Goal: Use online tool/utility: Utilize a website feature to perform a specific function

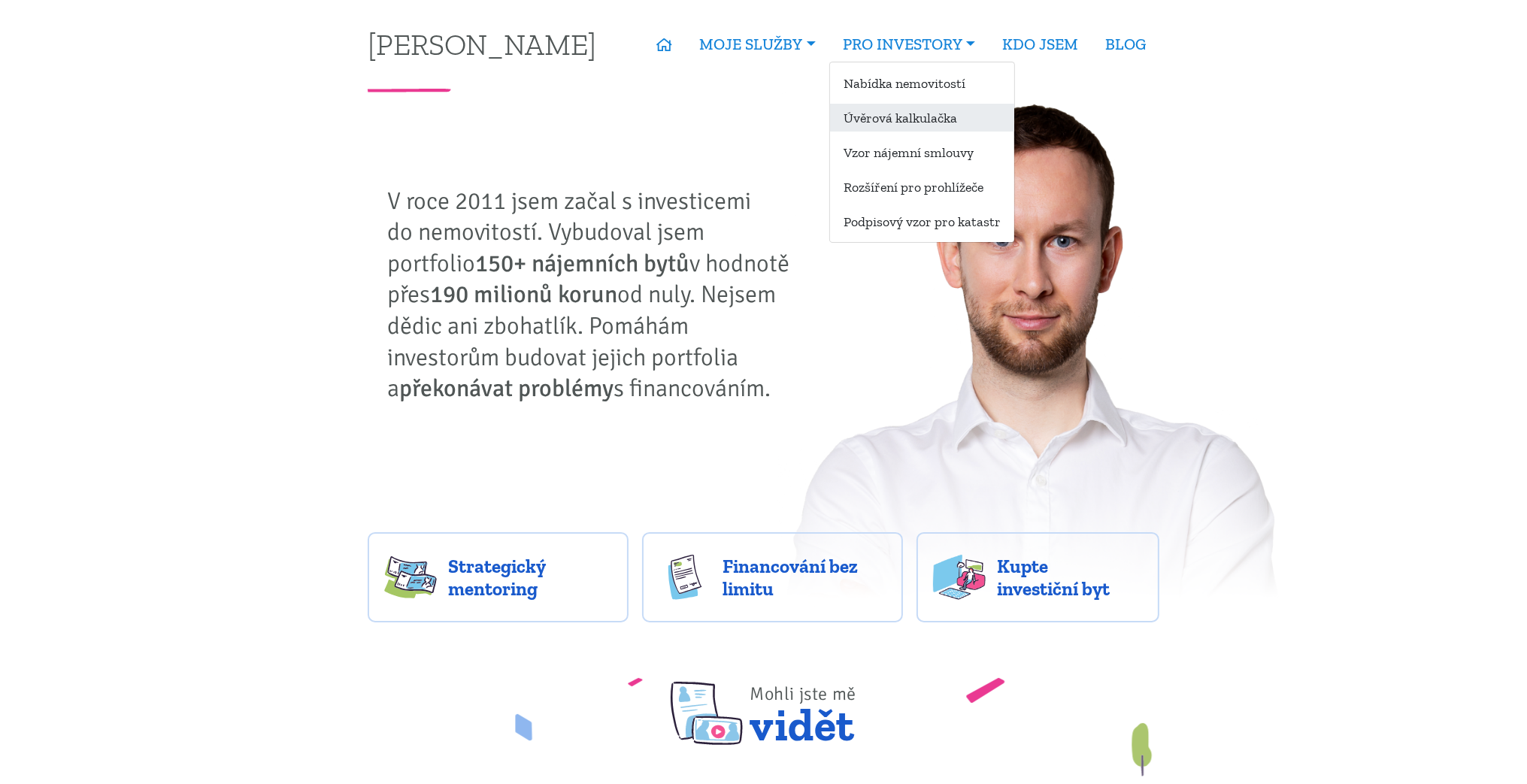
click at [905, 115] on link "Úvěrová kalkulačka" at bounding box center [921, 117] width 184 height 28
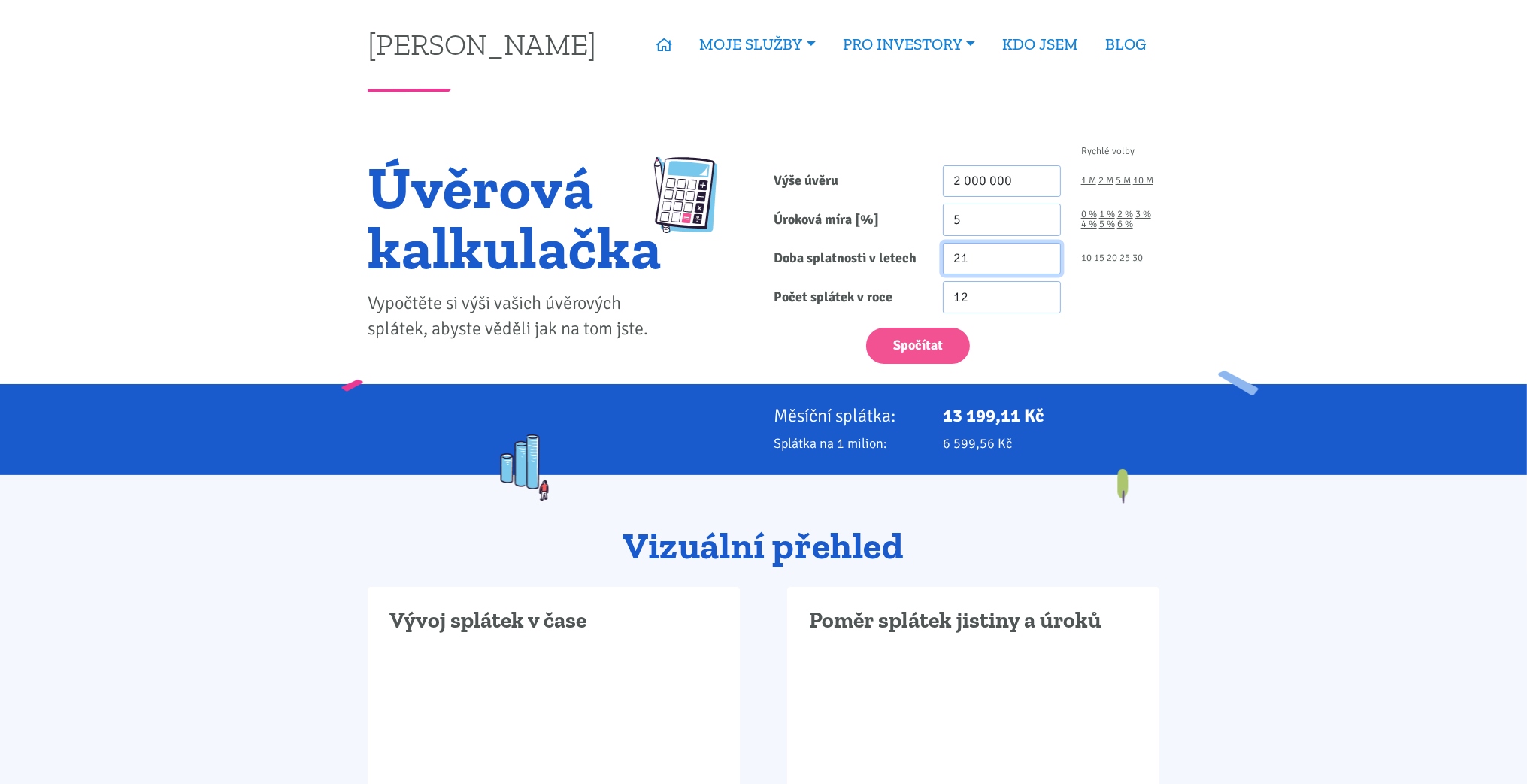
click at [1049, 257] on input "21" at bounding box center [1001, 258] width 118 height 32
click at [1049, 257] on input "22" at bounding box center [1001, 258] width 118 height 32
click at [1049, 257] on input "23" at bounding box center [1001, 258] width 118 height 32
click at [1049, 257] on input "24" at bounding box center [1001, 258] width 118 height 32
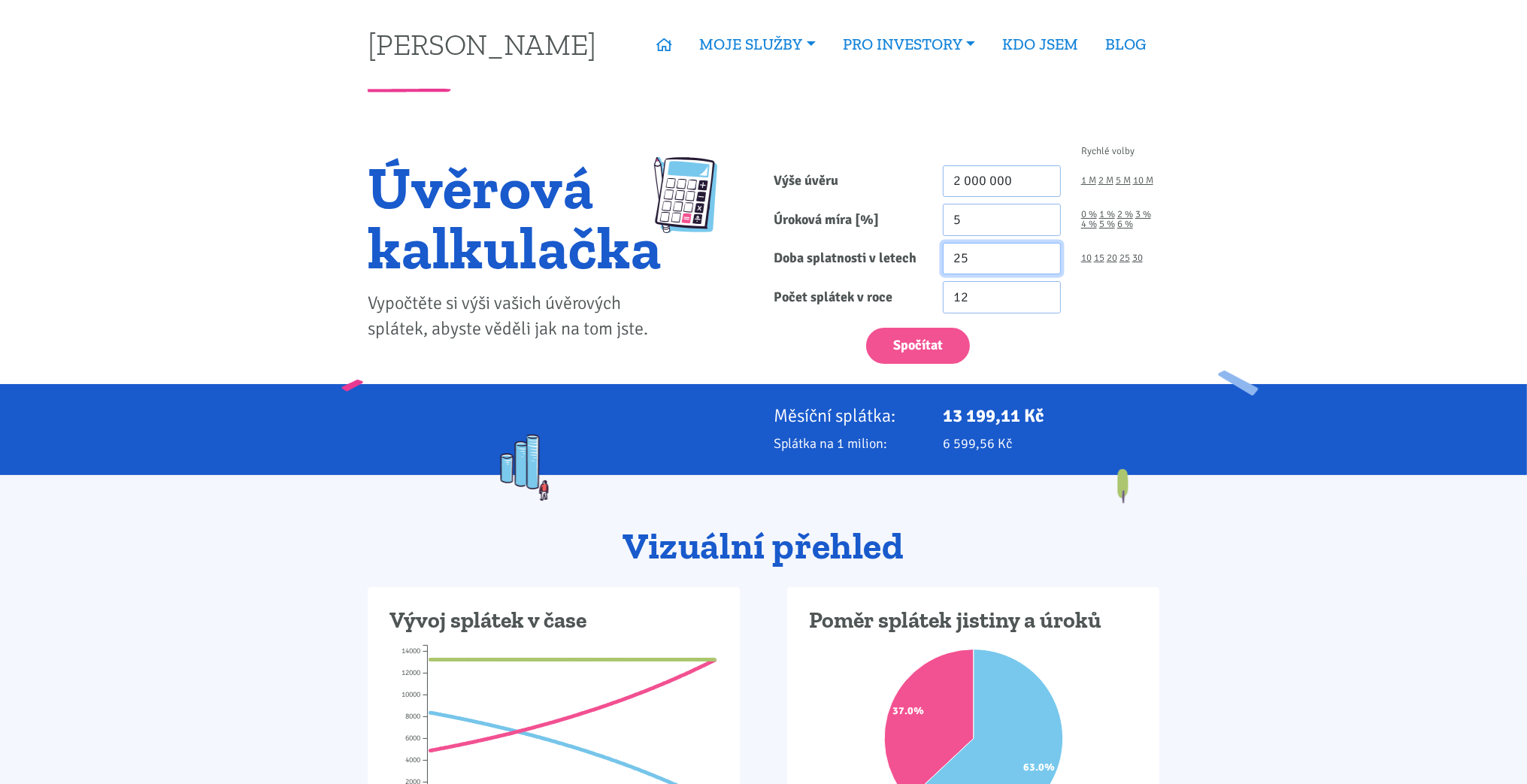
click at [1049, 257] on input "25" at bounding box center [1001, 258] width 118 height 32
click at [1049, 257] on input "26" at bounding box center [1001, 258] width 118 height 32
type input "27"
click at [1049, 257] on input "27" at bounding box center [1001, 258] width 118 height 32
click at [993, 208] on input "5" at bounding box center [1001, 219] width 118 height 32
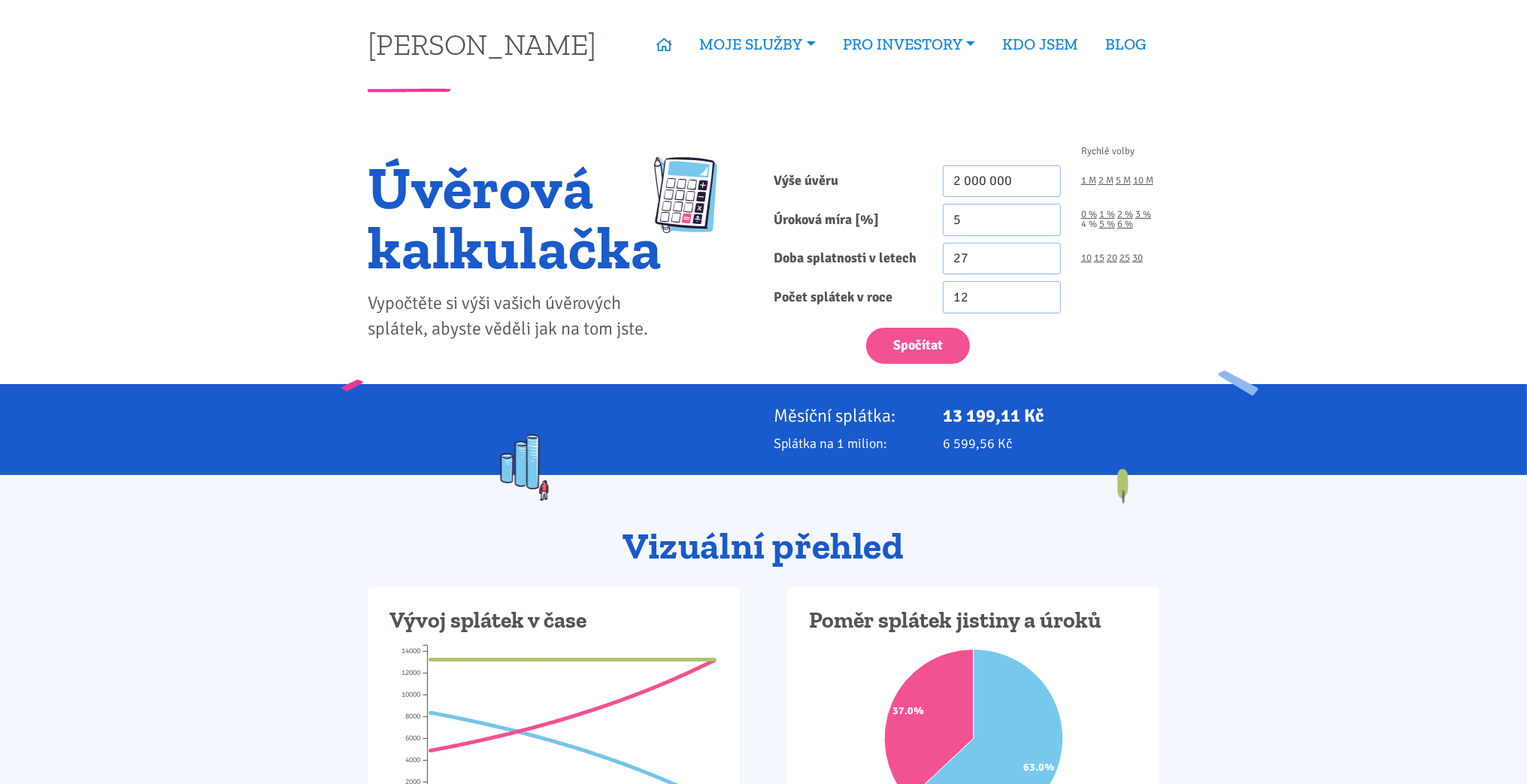
click at [1086, 228] on link "4 %" at bounding box center [1089, 224] width 16 height 9
type input "4"
click at [966, 181] on input "2 000 000" at bounding box center [1001, 181] width 118 height 32
click at [935, 347] on button "Spočítat" at bounding box center [918, 345] width 103 height 37
type input "2800000"
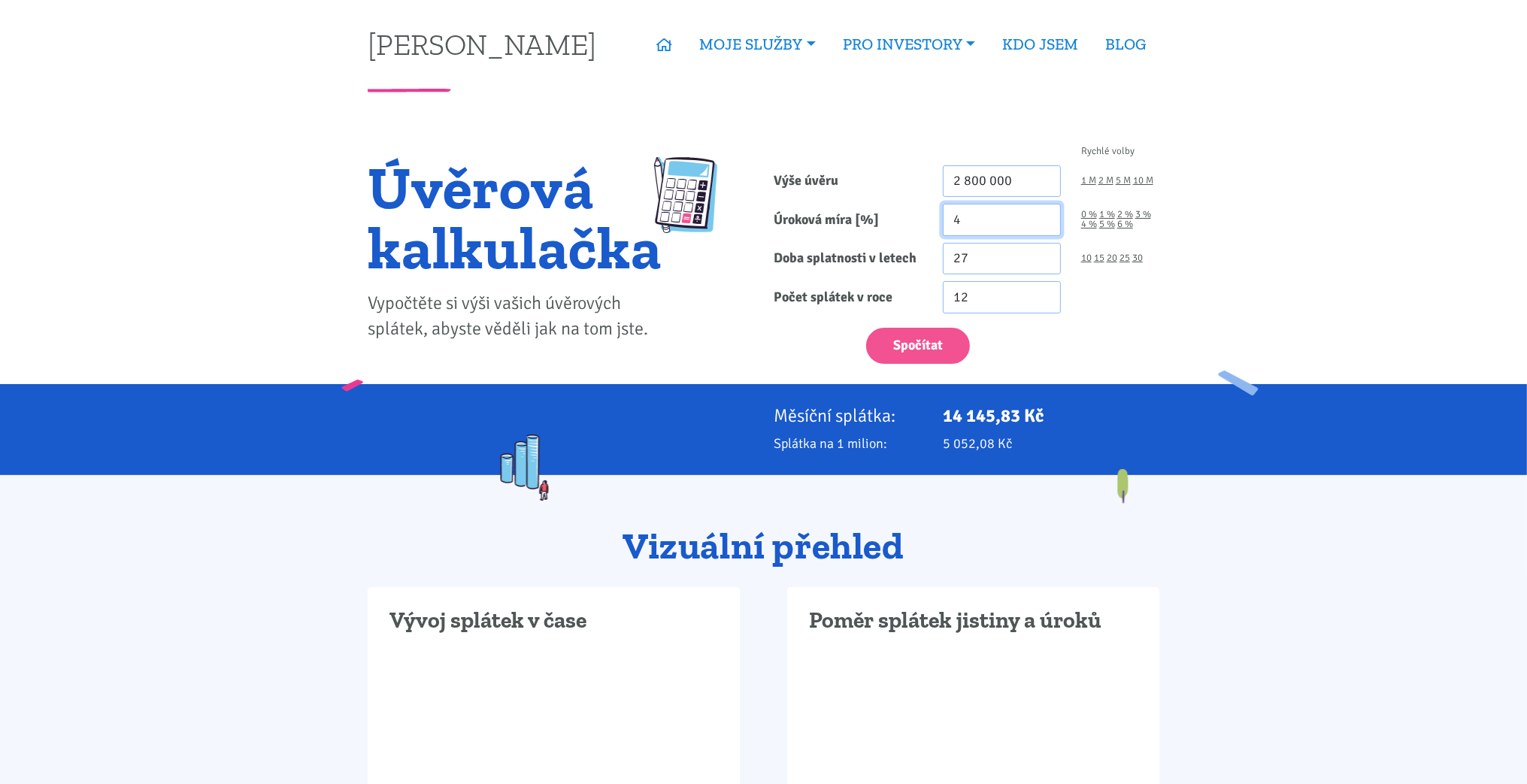
click at [960, 226] on input "4" at bounding box center [1001, 219] width 118 height 32
type input "4.69"
click at [925, 335] on button "Spočítat" at bounding box center [918, 345] width 103 height 37
type input "2800000"
click at [979, 221] on input "4.69" at bounding box center [1001, 219] width 118 height 32
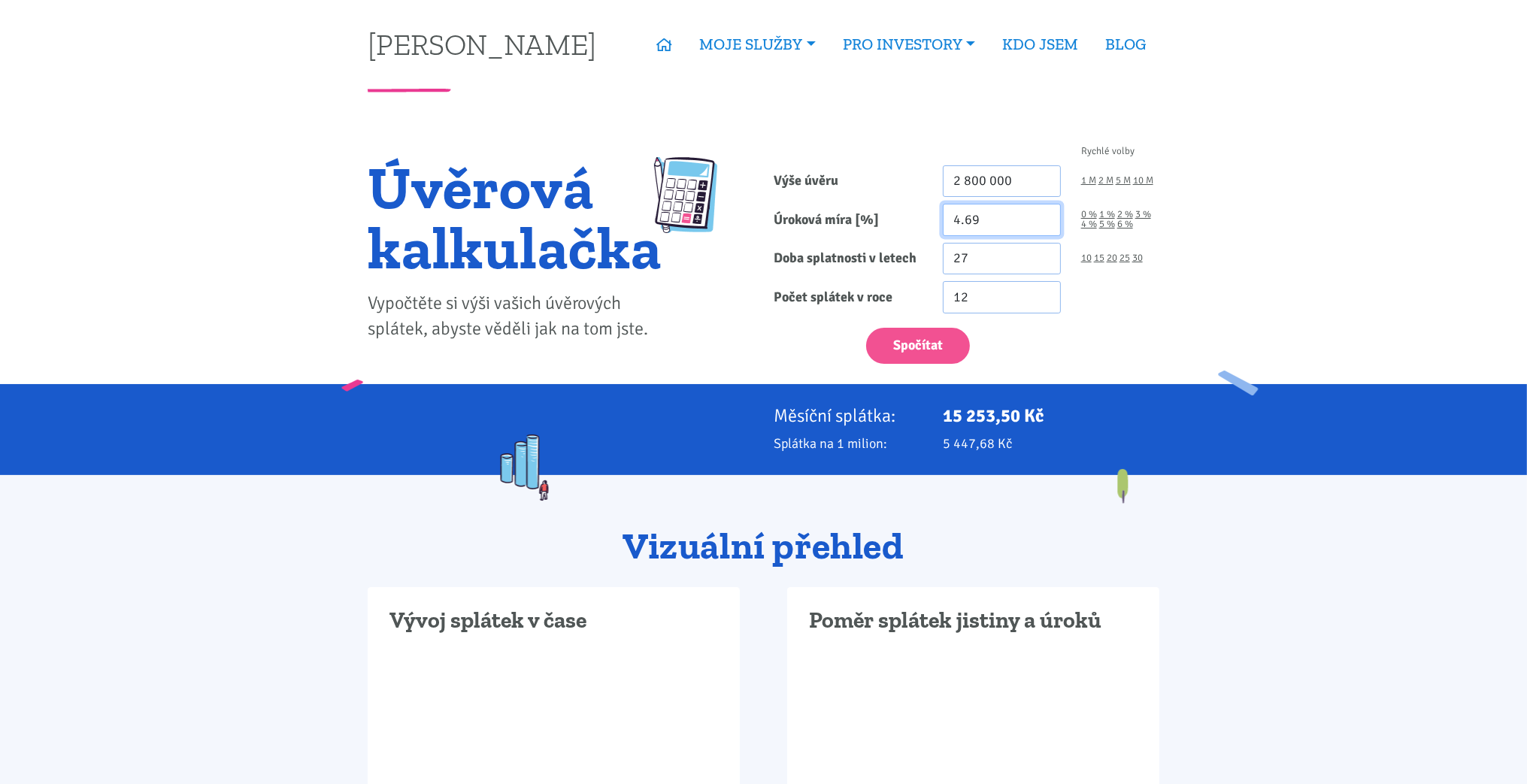
click at [975, 222] on input "4.69" at bounding box center [1001, 219] width 118 height 32
click at [971, 222] on input "4.69" at bounding box center [1001, 219] width 118 height 32
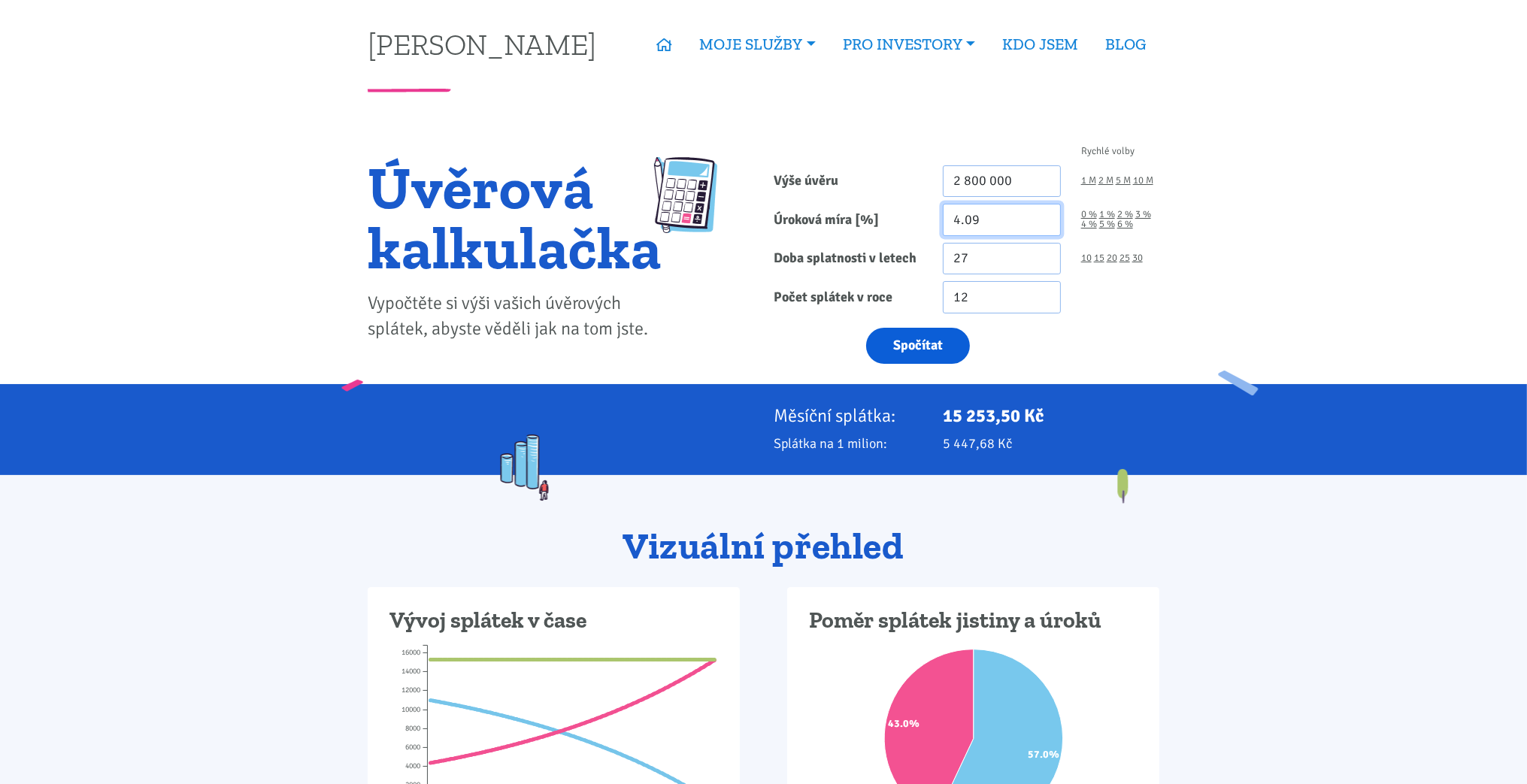
type input "4.09"
click at [942, 338] on button "Spočítat" at bounding box center [918, 345] width 103 height 37
type input "2800000"
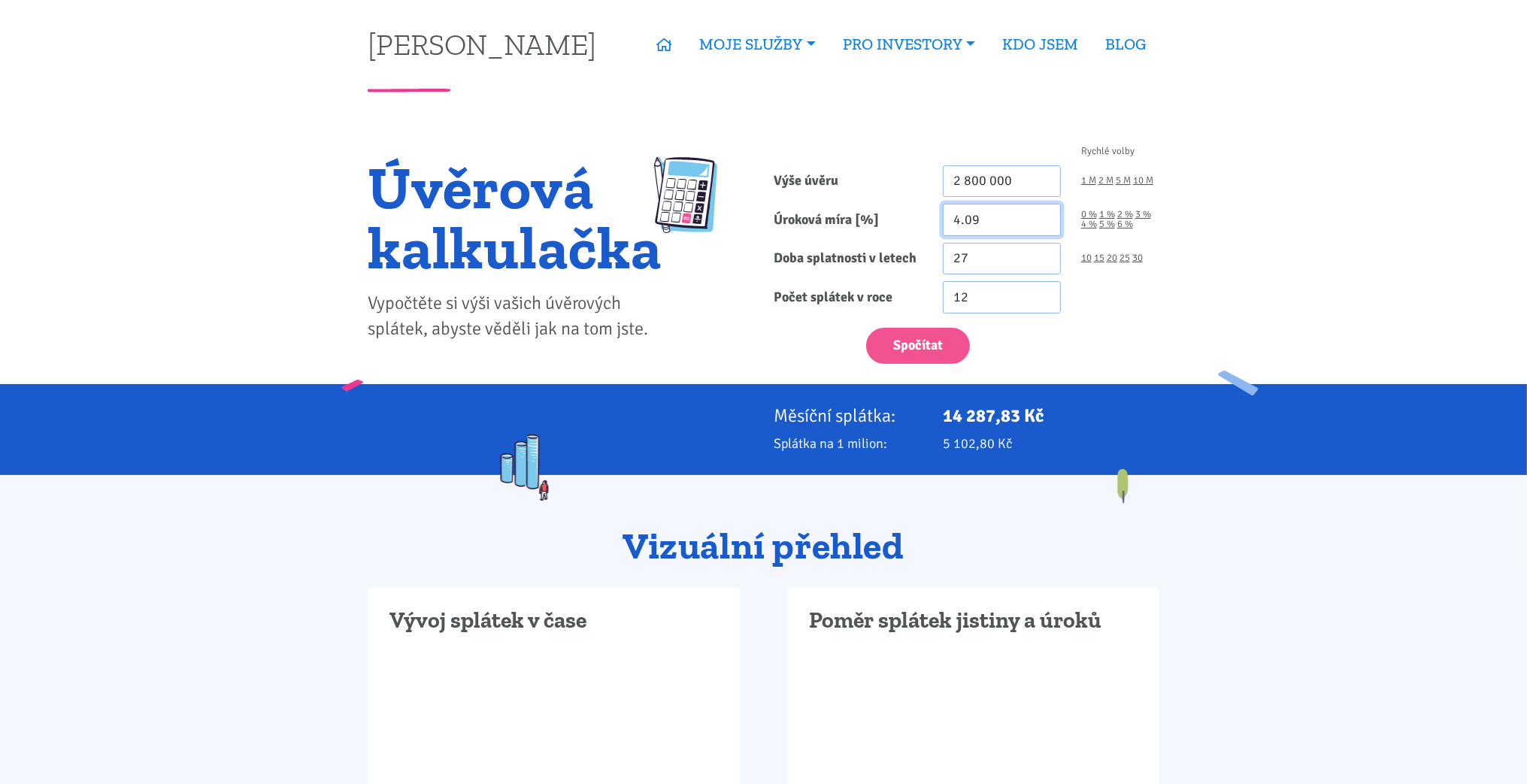
click at [993, 230] on input "4.09" at bounding box center [1001, 219] width 118 height 32
type input "4.0"
click at [881, 371] on div "Rychlé volby Výše úvěru 2 800 000 1 M 2 M 5 M 10 M Úroková míra [%] 4.0 0 % 1 %…" at bounding box center [967, 258] width 406 height 251
click at [893, 353] on button "Spočítat" at bounding box center [918, 345] width 103 height 37
type input "2800000"
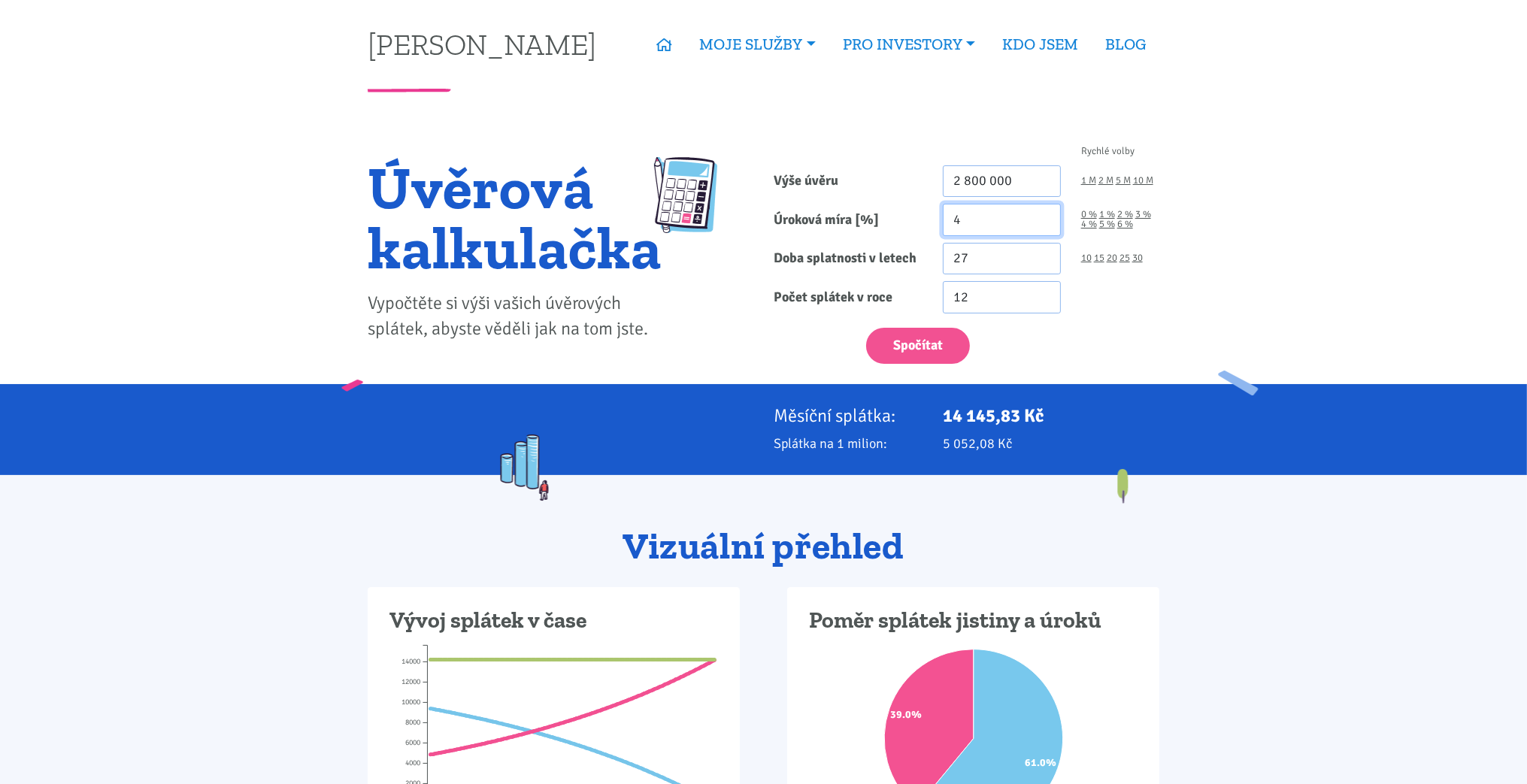
click at [972, 220] on input "4" at bounding box center [1001, 219] width 118 height 32
click at [1042, 267] on input "26" at bounding box center [1001, 258] width 118 height 32
click at [1042, 267] on input "25" at bounding box center [1001, 258] width 118 height 32
click at [1042, 267] on input "24" at bounding box center [1001, 258] width 118 height 32
click at [1042, 267] on input "23" at bounding box center [1001, 258] width 118 height 32
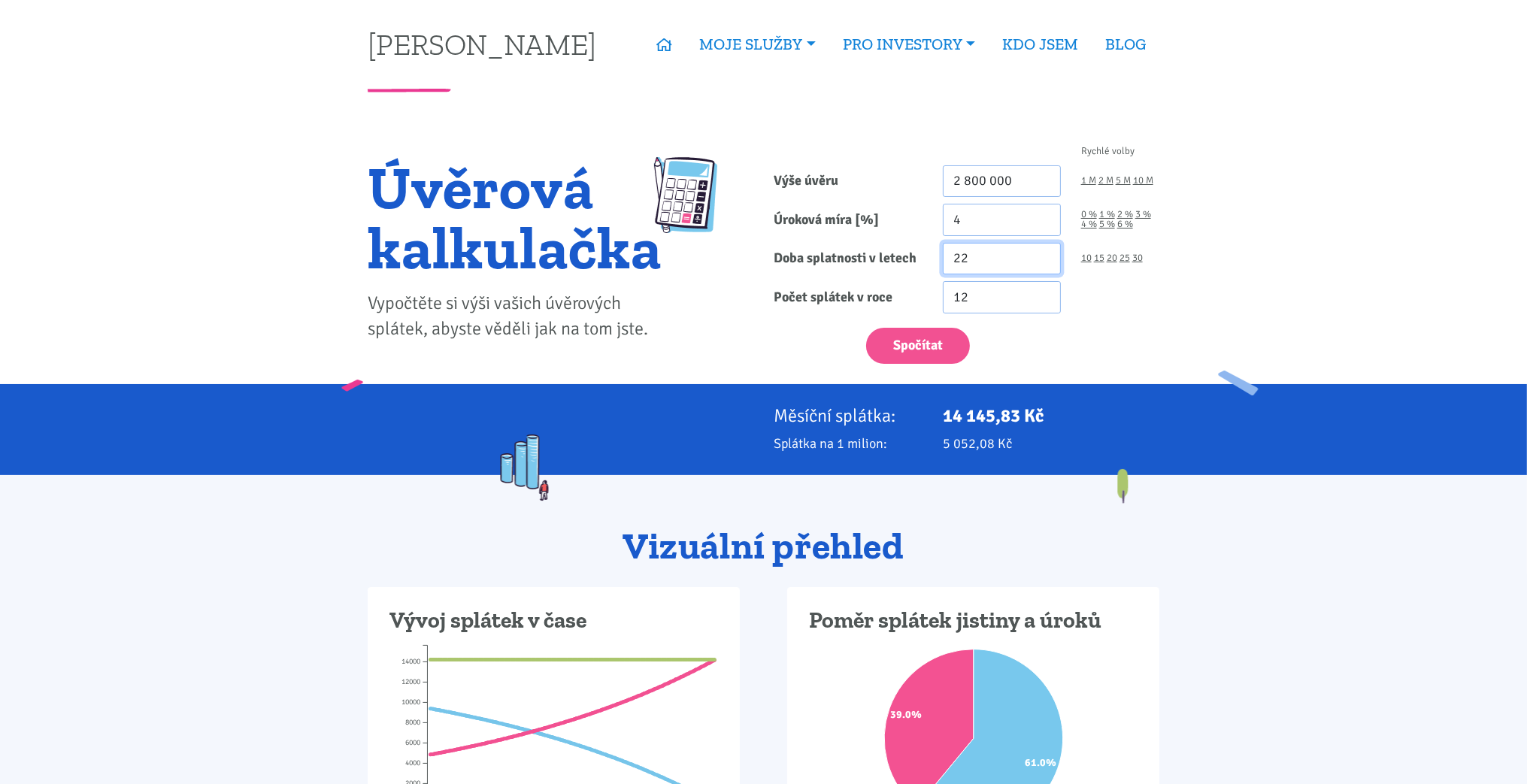
click at [1042, 267] on input "22" at bounding box center [1001, 258] width 118 height 32
click at [1042, 267] on input "21" at bounding box center [1001, 258] width 118 height 32
type input "20"
click at [1042, 267] on input "20" at bounding box center [1001, 258] width 118 height 32
click at [977, 176] on input "2 800 000" at bounding box center [1001, 181] width 118 height 32
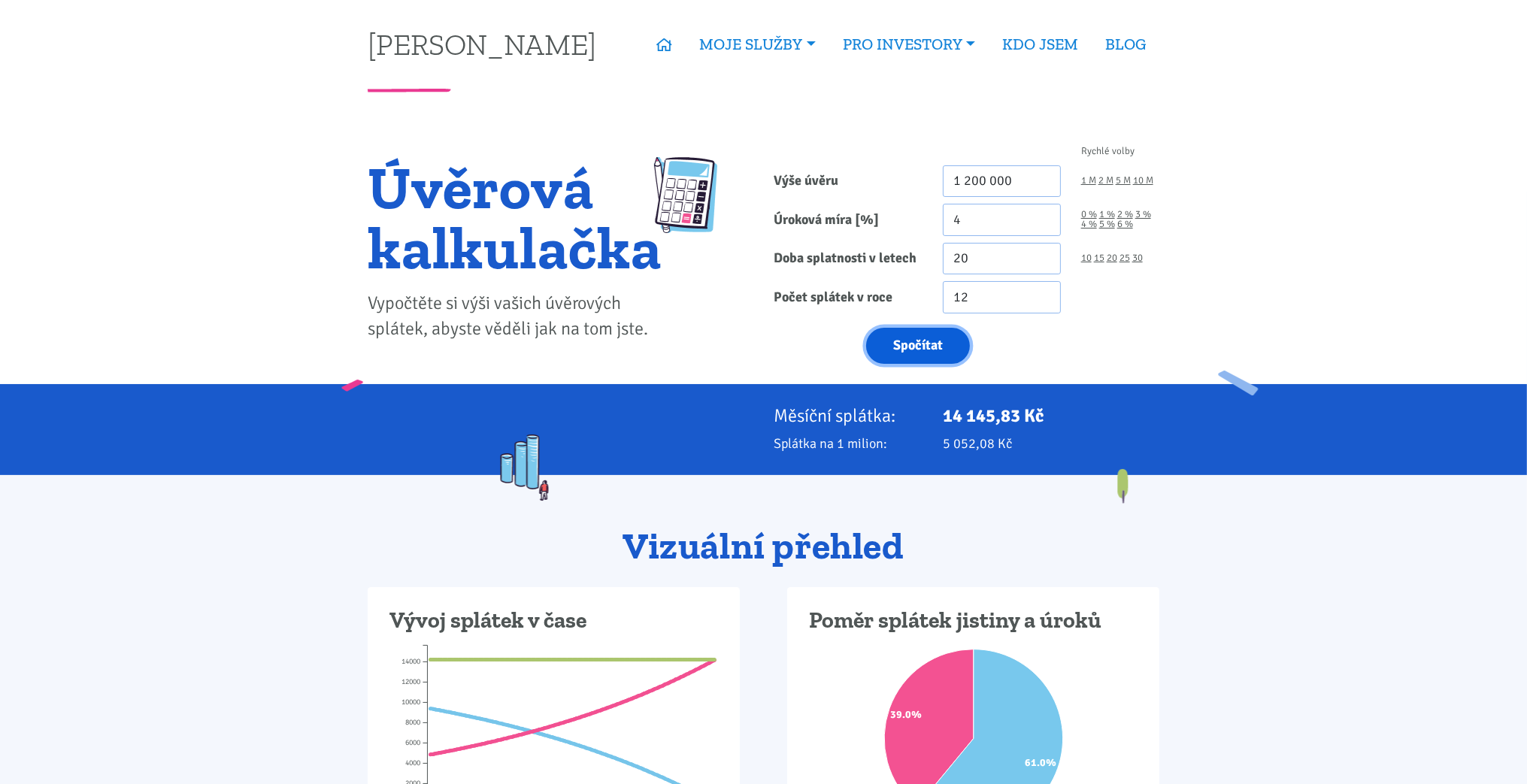
click at [939, 343] on button "Spočítat" at bounding box center [918, 345] width 103 height 37
type input "1200000"
